Goal: Navigation & Orientation: Go to known website

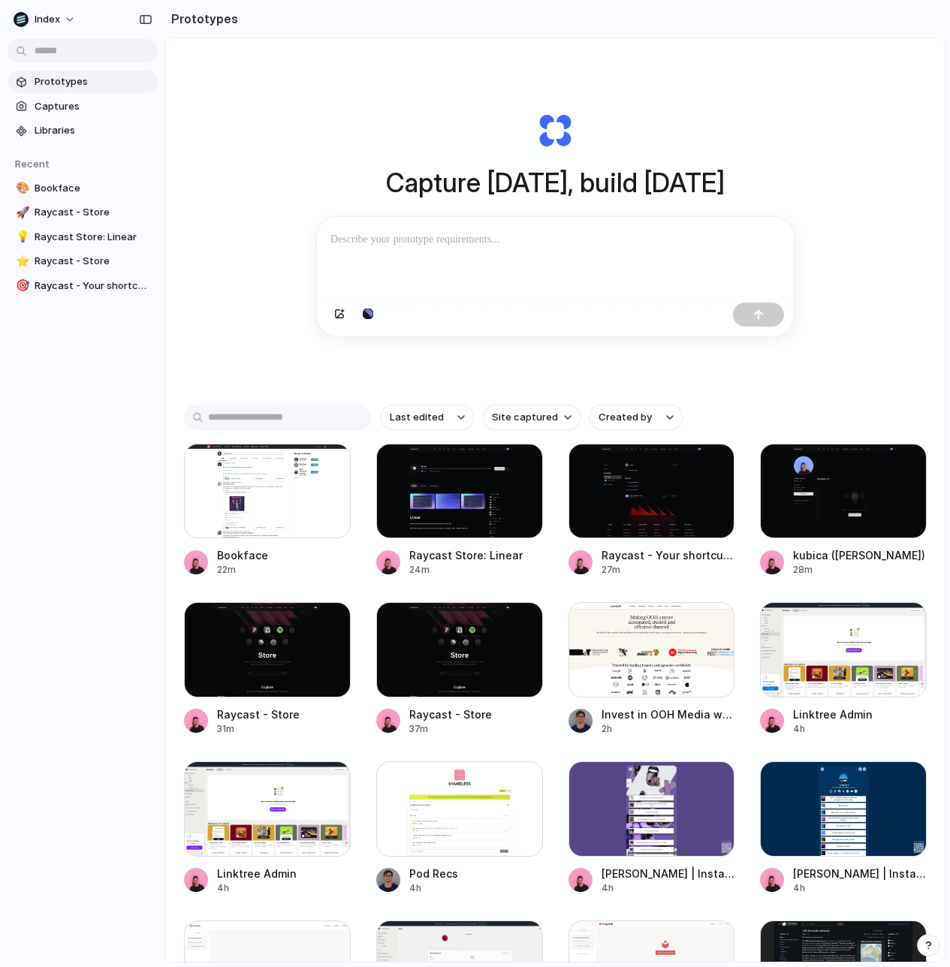
click at [674, 181] on h1 "Capture today, build tomorrow" at bounding box center [555, 183] width 339 height 40
drag, startPoint x: 674, startPoint y: 181, endPoint x: 498, endPoint y: 186, distance: 175.8
click at [497, 186] on h1 "Capture today, build tomorrow" at bounding box center [555, 183] width 339 height 40
click at [498, 186] on h1 "Capture today, build tomorrow" at bounding box center [555, 183] width 339 height 40
drag, startPoint x: 498, startPoint y: 186, endPoint x: 580, endPoint y: 186, distance: 81.9
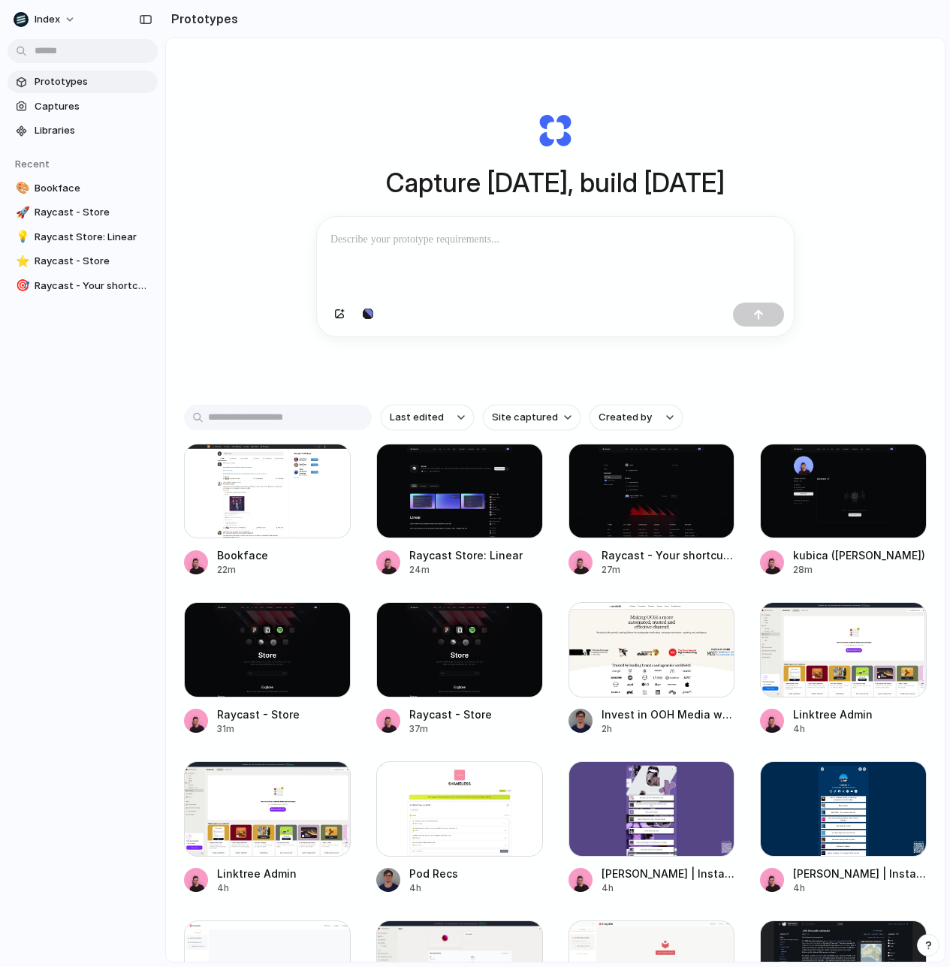
click at [580, 186] on h1 "Capture today, build tomorrow" at bounding box center [555, 183] width 339 height 40
click at [525, 83] on div "Capture today, build tomorrow Clone web app Clone screenshot Start from existin…" at bounding box center [555, 224] width 601 height 336
